Goal: Obtain resource: Download file/media

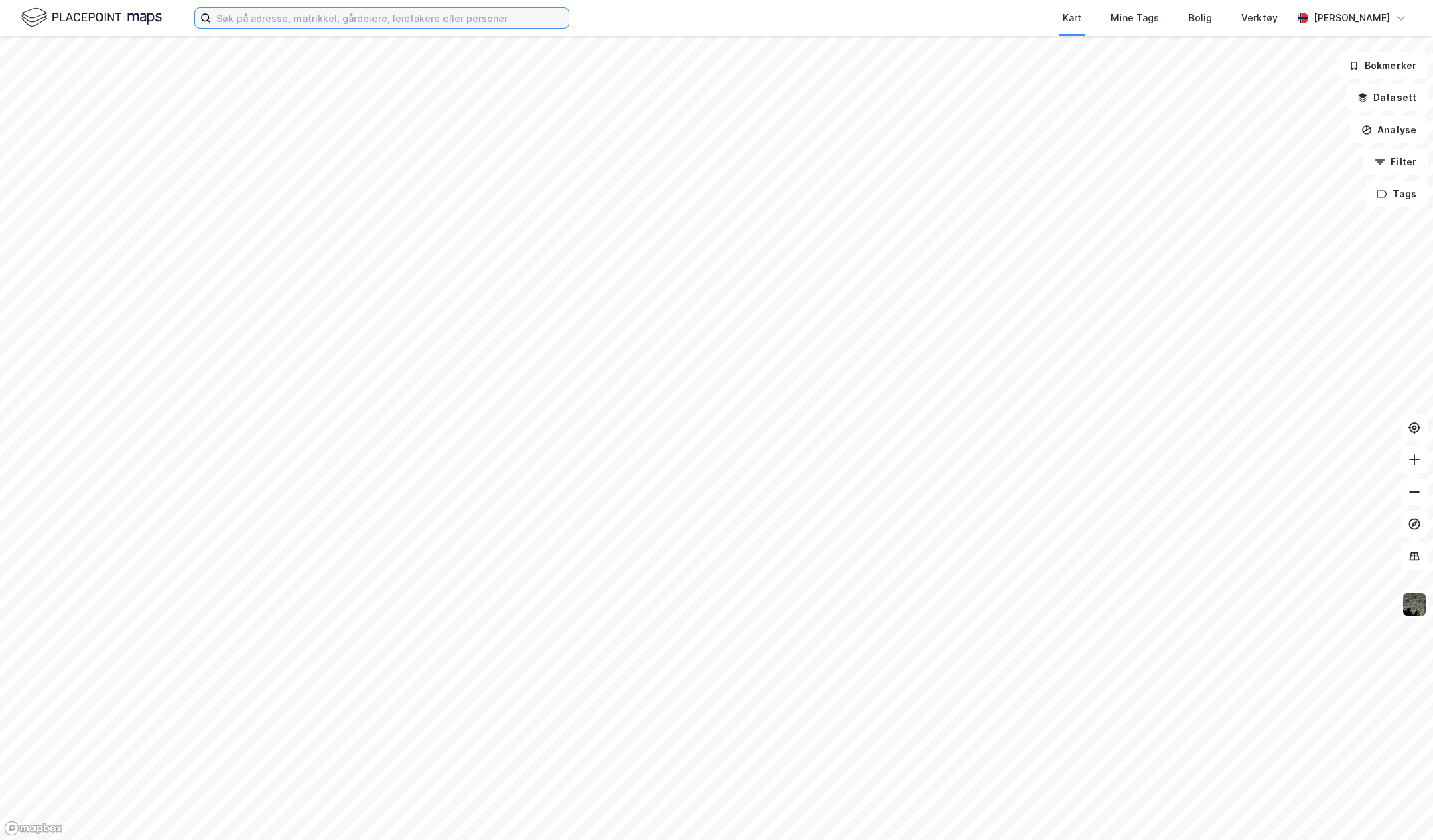
click at [321, 22] on input at bounding box center [389, 18] width 357 height 20
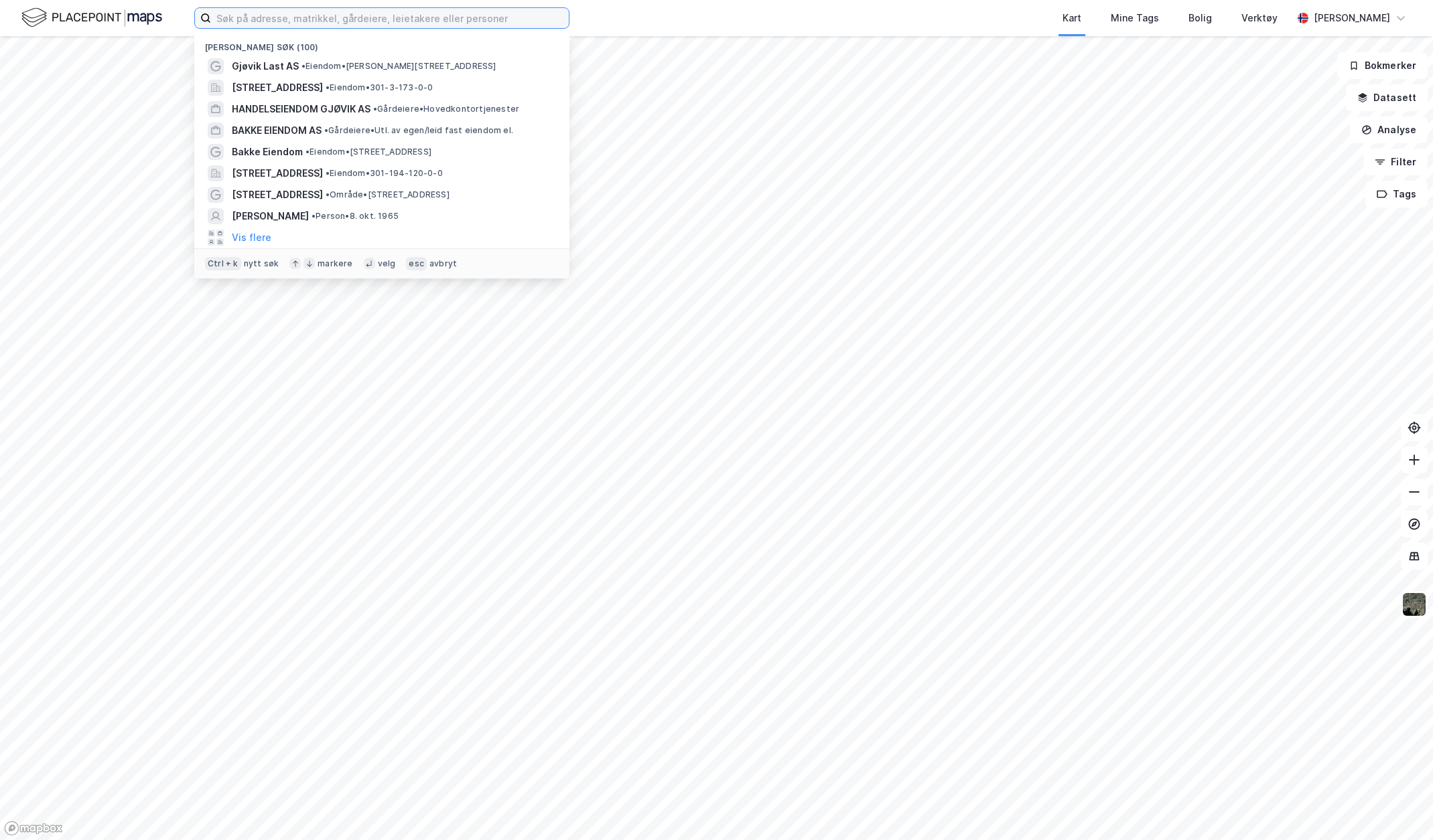
paste input "Åsamyrane 320 AS"
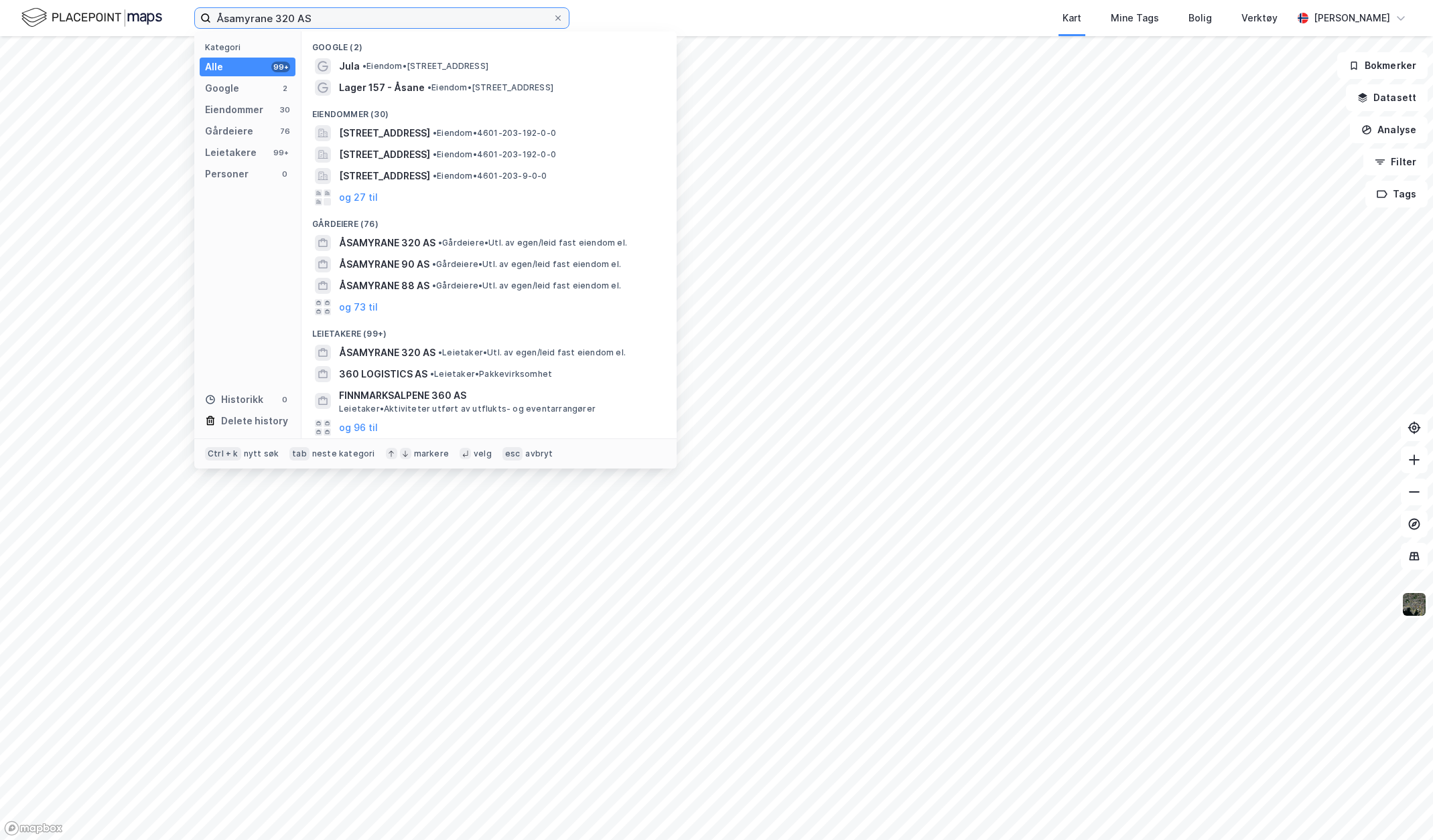
type input "Åsamyrane 320 AS"
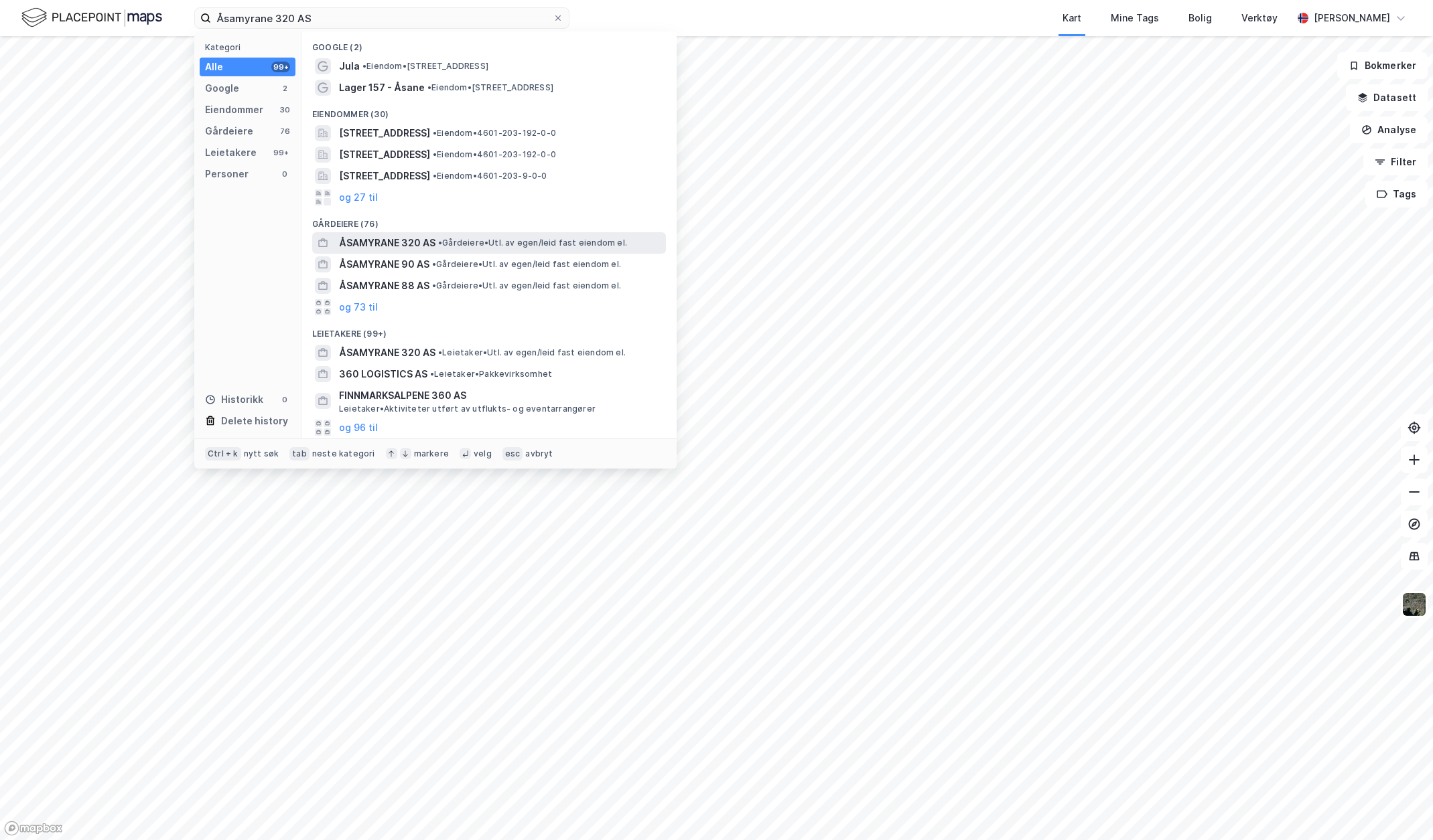
click at [419, 243] on span "ÅSAMYRANE 320 AS" at bounding box center [387, 242] width 97 height 16
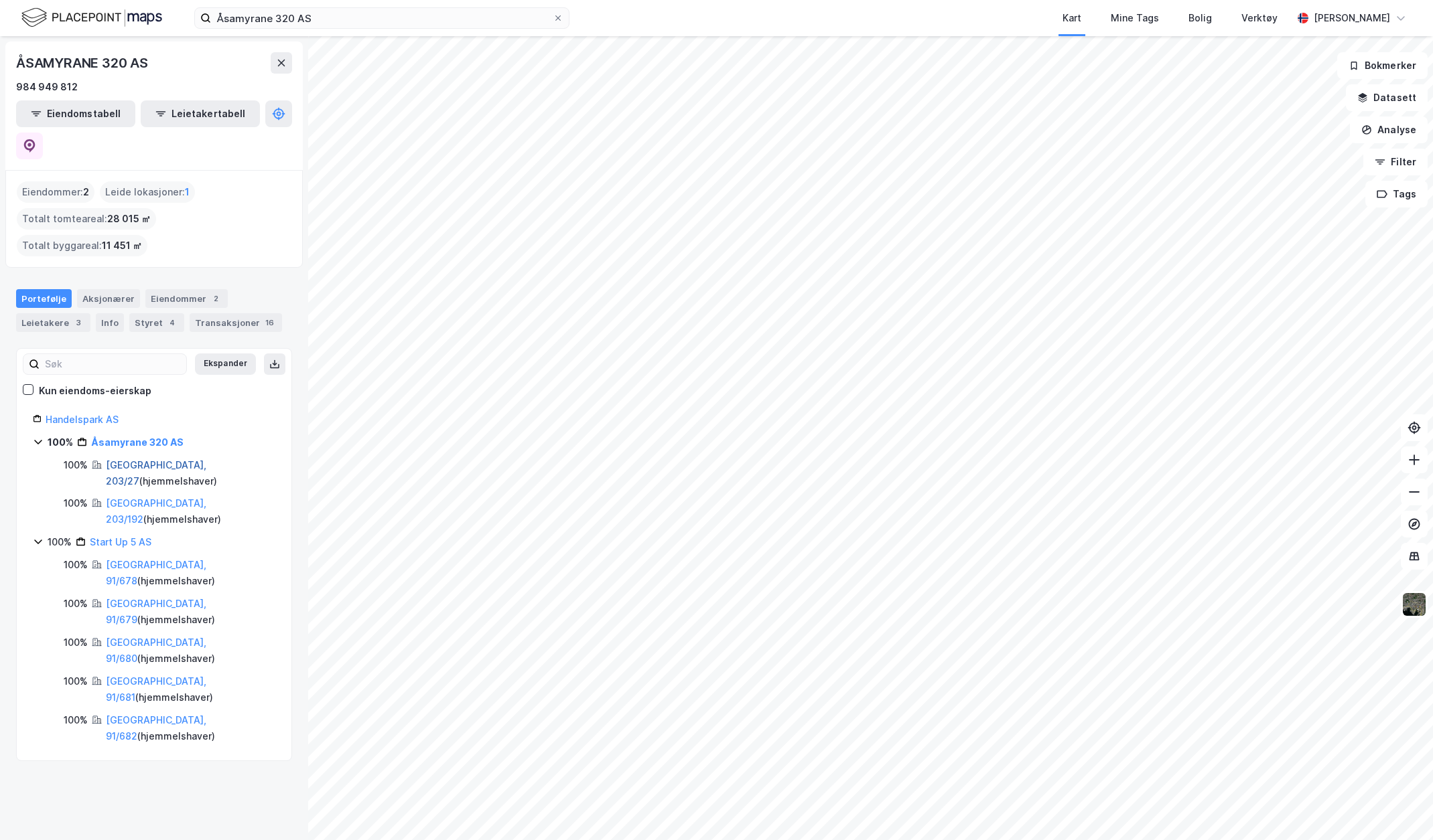
click at [162, 459] on link "Bergen, 203/27" at bounding box center [156, 473] width 101 height 27
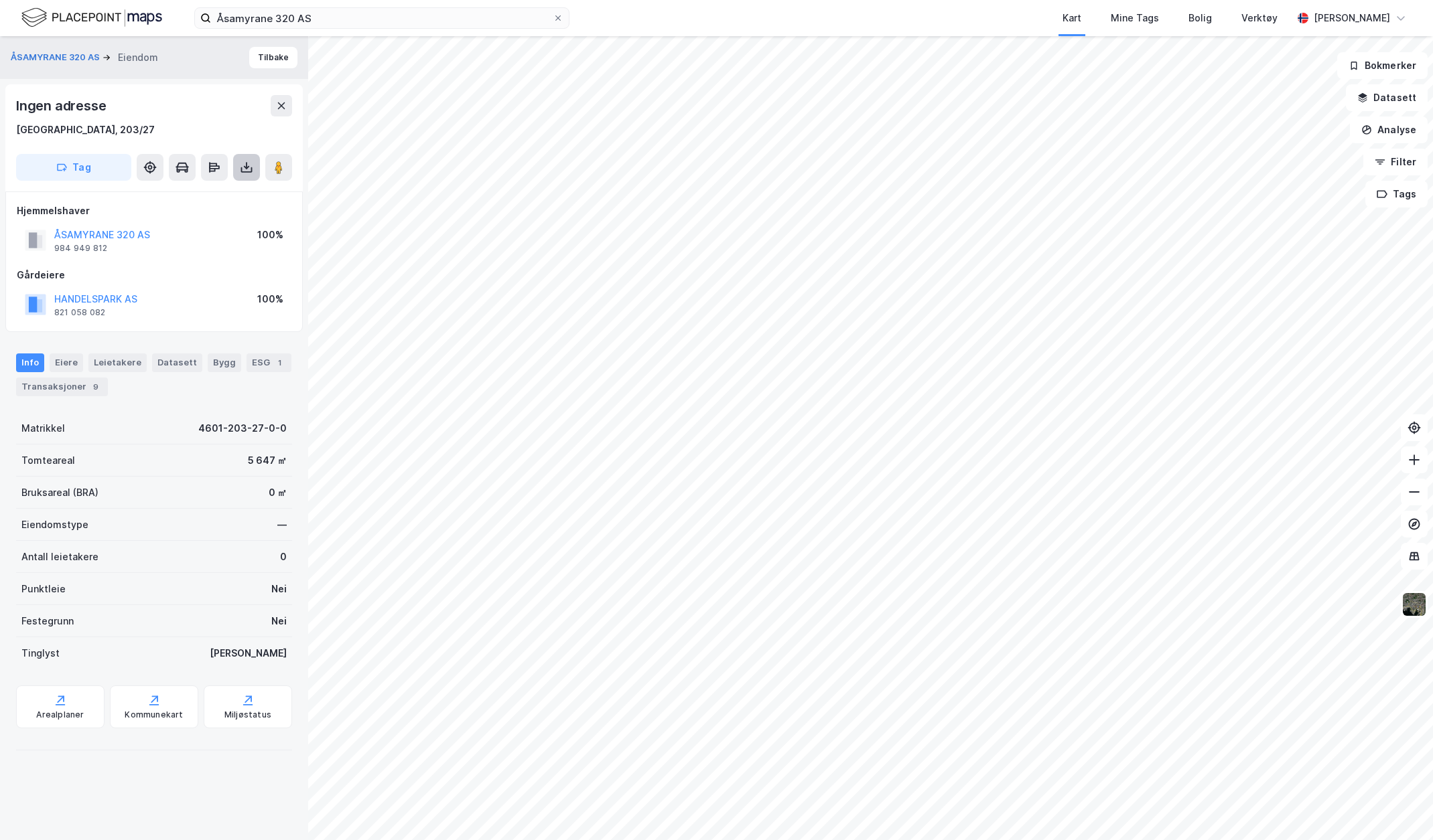
click at [253, 174] on button at bounding box center [246, 167] width 26 height 26
click at [197, 196] on div "Last ned grunnbok" at bounding box center [180, 194] width 78 height 11
